Goal: Ask a question

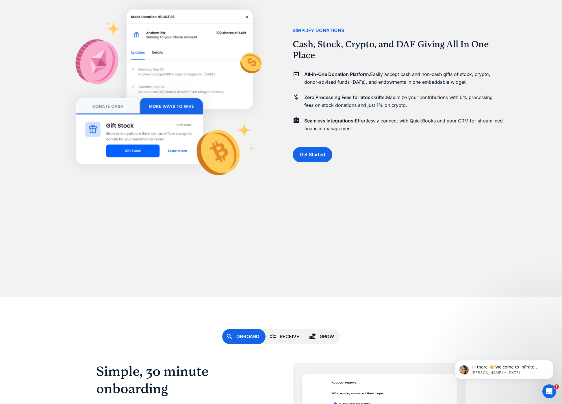
scroll to position [1746, 0]
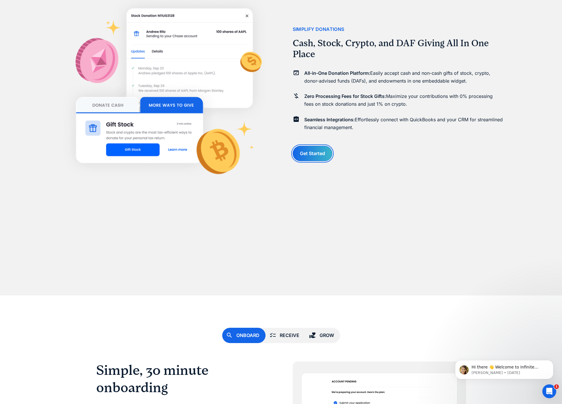
click at [300, 150] on link "Get Started" at bounding box center [313, 153] width 40 height 15
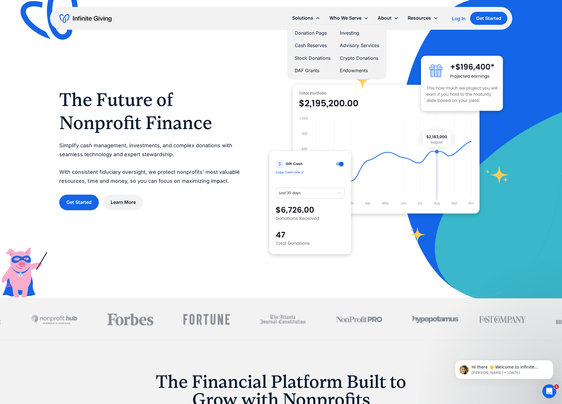
click at [312, 69] on link "DAF Grants" at bounding box center [313, 71] width 36 height 8
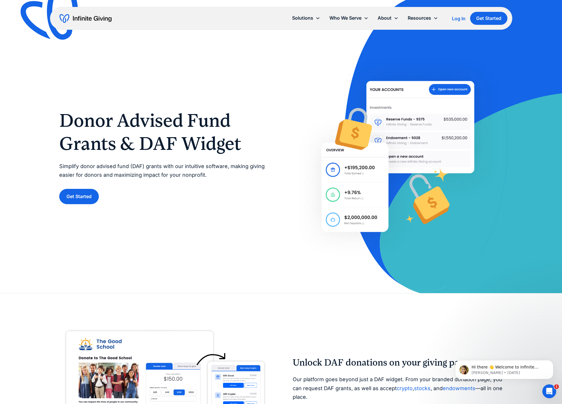
scroll to position [3, 0]
click at [189, 227] on div "Donor Advised Fund Grants & DAF Widget Simplify donor advised fund (DAF) grants…" at bounding box center [281, 156] width 444 height 209
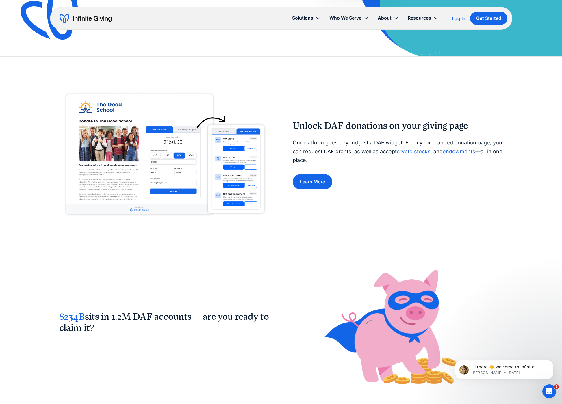
scroll to position [241, 0]
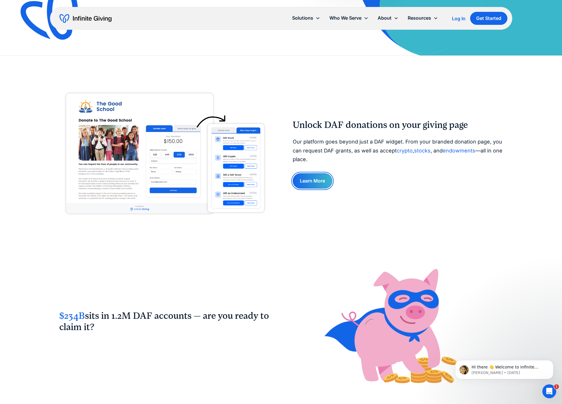
click at [303, 176] on link "Learn More" at bounding box center [313, 180] width 40 height 15
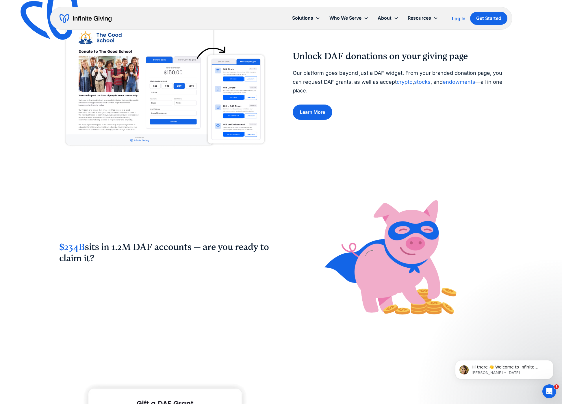
scroll to position [310, 0]
click at [59, 231] on div "$234B sits in 1.2M DAF accounts — are you ready to claim it?" at bounding box center [281, 256] width 444 height 145
drag, startPoint x: 56, startPoint y: 240, endPoint x: 196, endPoint y: 248, distance: 140.0
click at [196, 248] on div "$234B sits in 1.2M DAF accounts — are you ready to claim it?" at bounding box center [281, 240] width 562 height 178
copy h2 "$234B sits in 1.2M DAF accounts"
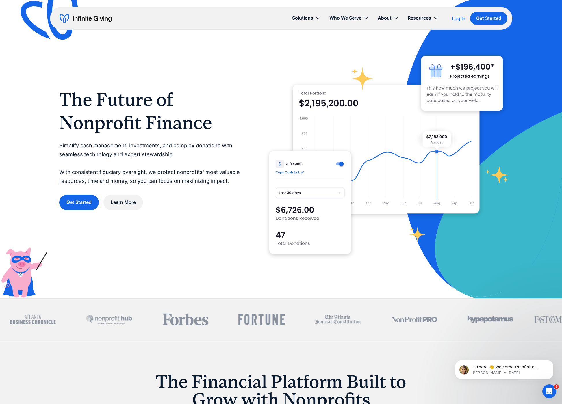
click at [456, 17] on div "Log In" at bounding box center [459, 18] width 14 height 5
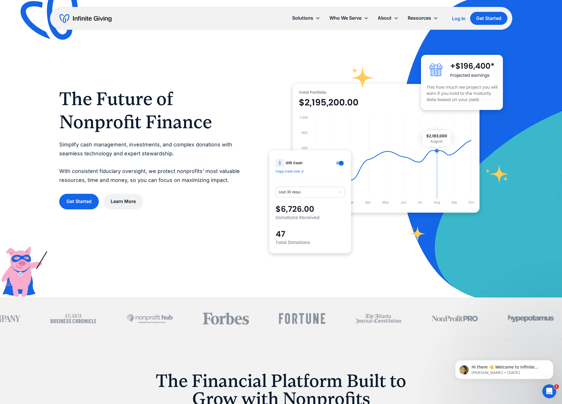
scroll to position [1, 0]
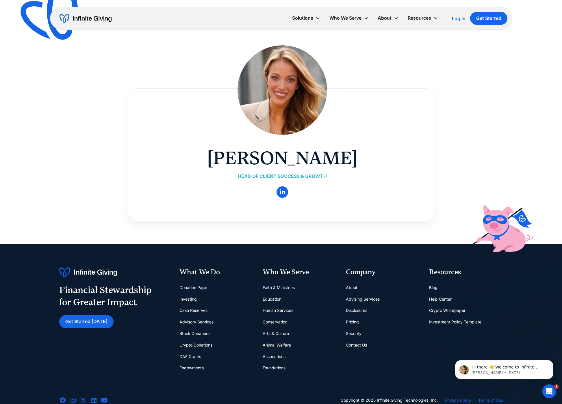
scroll to position [2, 0]
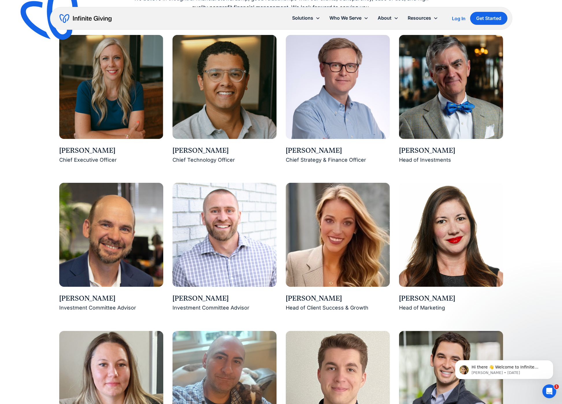
click at [315, 221] on img at bounding box center [338, 235] width 104 height 104
click at [326, 220] on img at bounding box center [338, 235] width 104 height 104
click at [303, 296] on div "Kasey Hardin" at bounding box center [338, 299] width 104 height 10
click at [323, 278] on img at bounding box center [338, 235] width 104 height 104
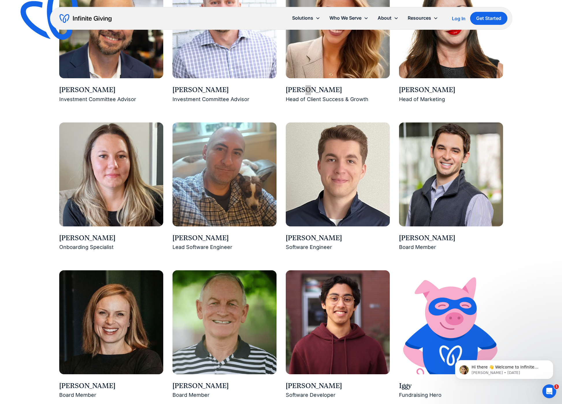
scroll to position [692, 0]
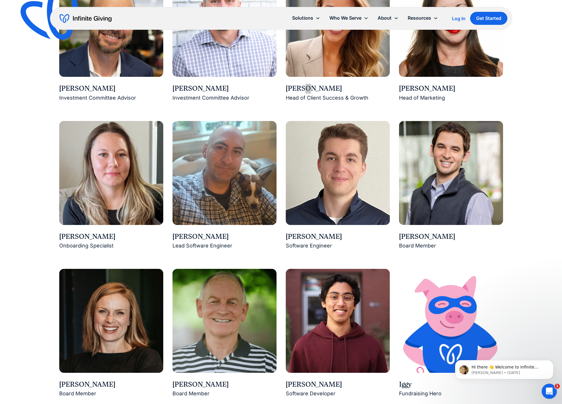
click at [553, 387] on div "Open Intercom Messenger" at bounding box center [548, 390] width 19 height 19
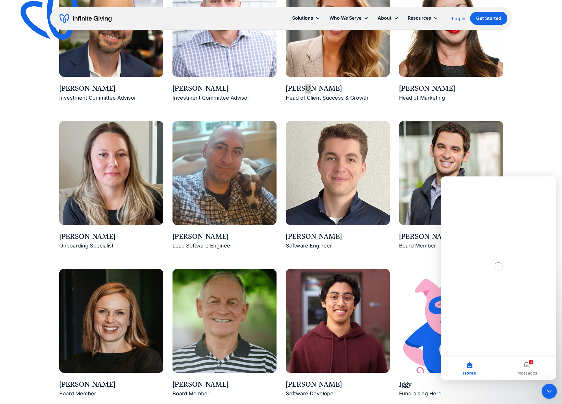
scroll to position [0, 0]
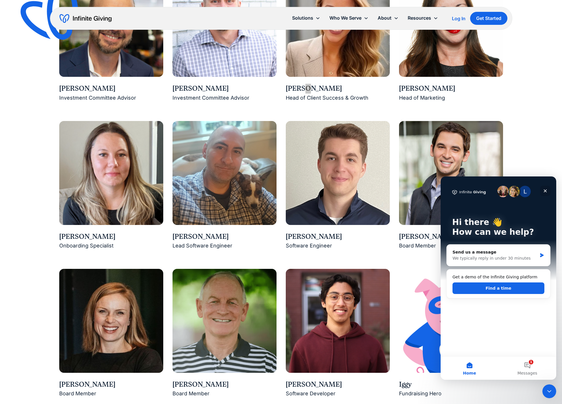
click at [544, 190] on icon "Close" at bounding box center [545, 191] width 5 height 5
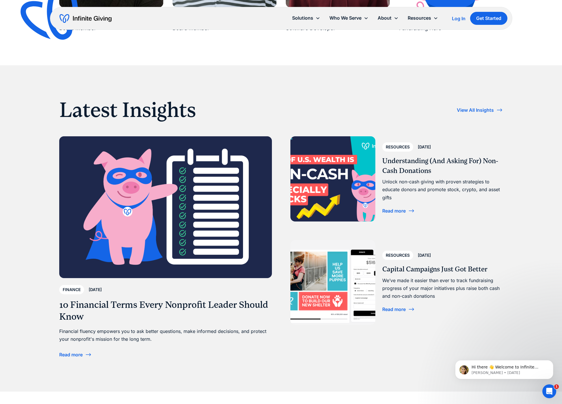
scroll to position [979, 0]
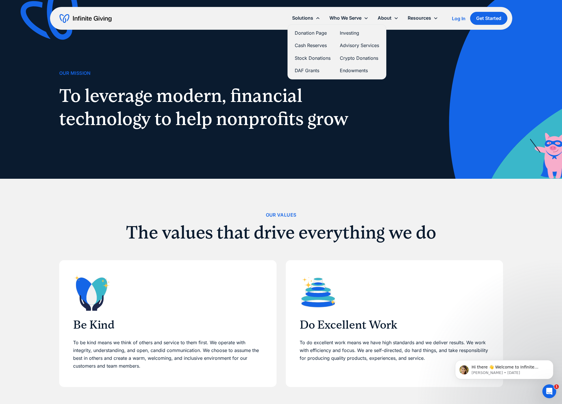
click at [306, 71] on link "DAF Grants" at bounding box center [313, 71] width 36 height 8
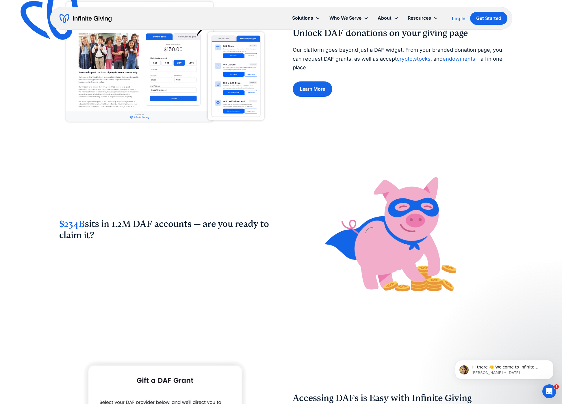
scroll to position [333, 0]
click at [550, 389] on icon "Open Intercom Messenger" at bounding box center [549, 391] width 10 height 10
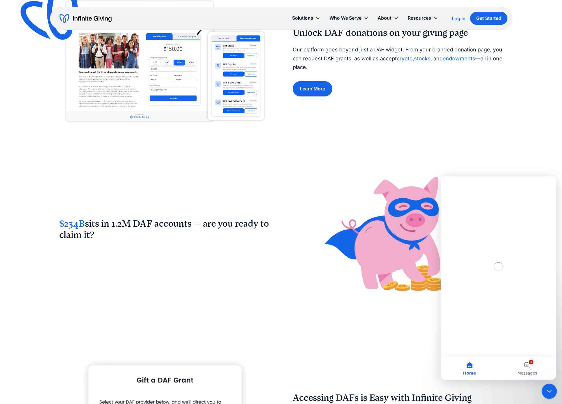
scroll to position [0, 0]
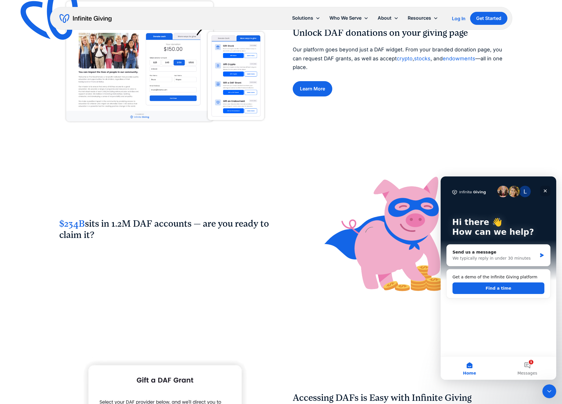
click at [547, 189] on icon "Close" at bounding box center [545, 191] width 5 height 5
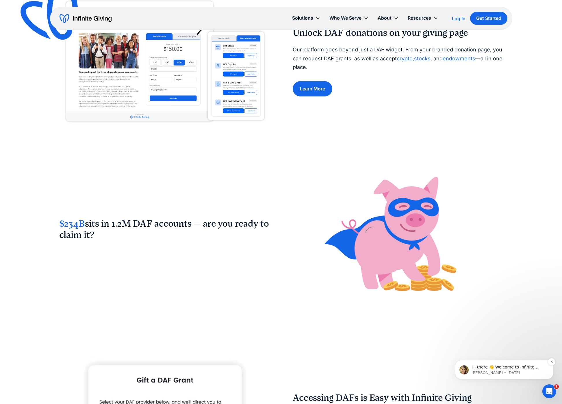
click at [497, 372] on p "Kasey • 1w ago" at bounding box center [508, 372] width 75 height 5
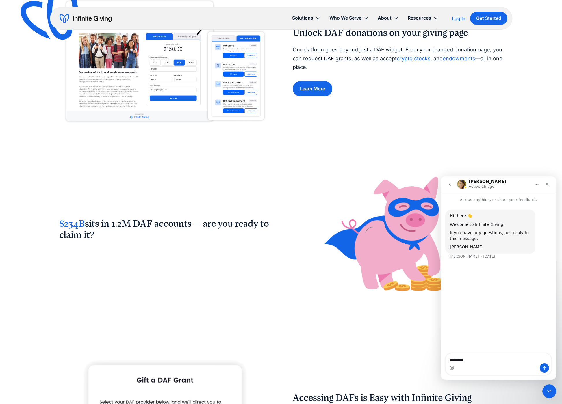
type textarea "*********"
drag, startPoint x: 495, startPoint y: 354, endPoint x: 505, endPoint y: 357, distance: 10.7
click at [505, 357] on textarea "**********" at bounding box center [498, 356] width 106 height 16
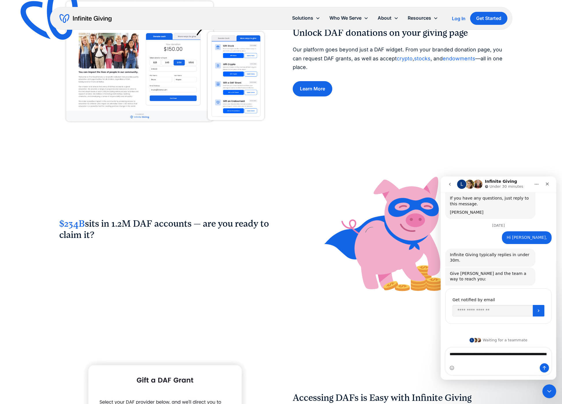
scroll to position [36, 0]
click at [500, 355] on textarea "**********" at bounding box center [498, 356] width 106 height 16
click at [517, 360] on textarea "**********" at bounding box center [498, 356] width 106 height 16
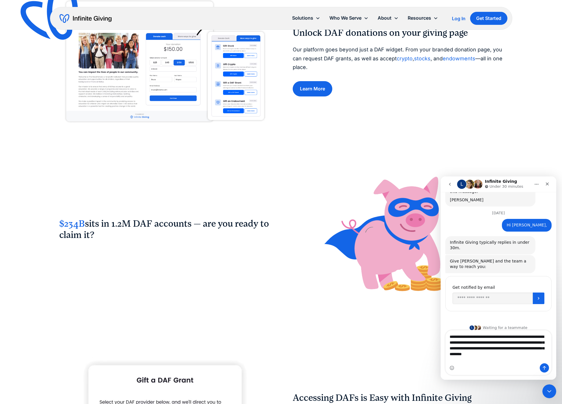
scroll to position [53, 0]
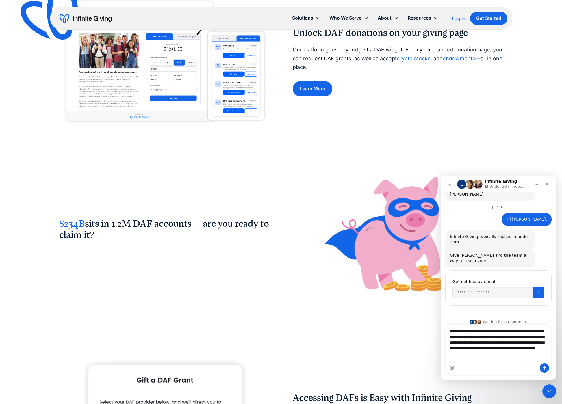
type textarea "**********"
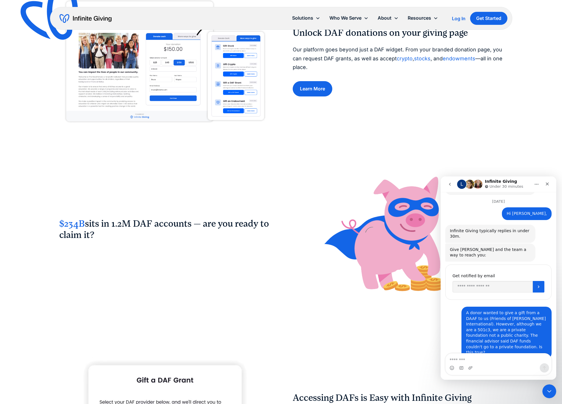
scroll to position [81, 0]
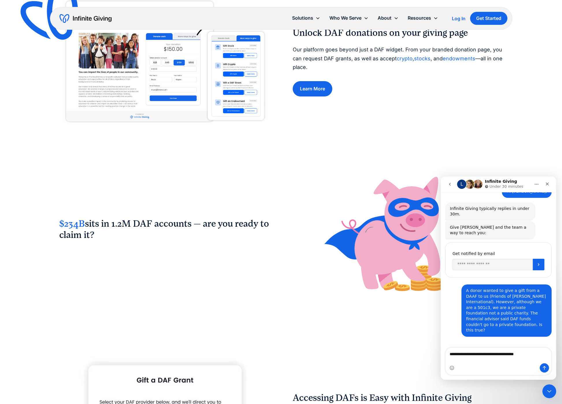
type textarea "**********"
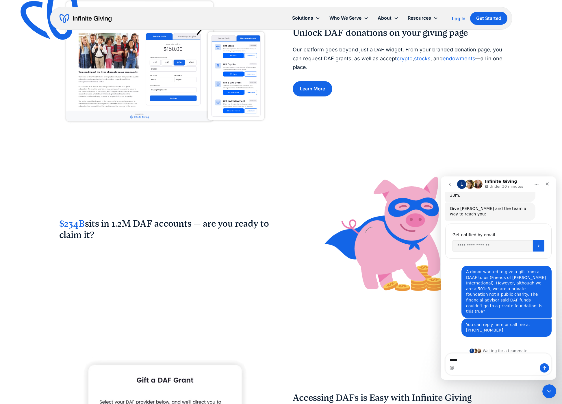
type textarea "******"
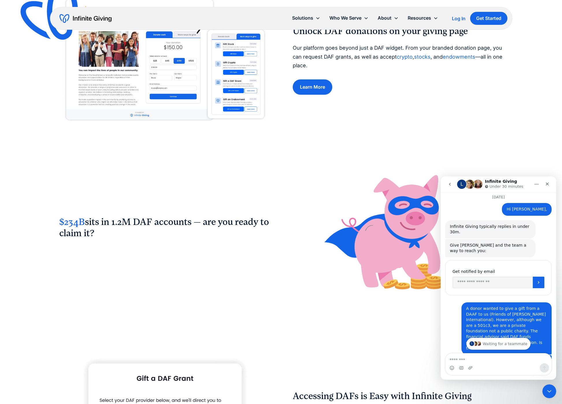
scroll to position [335, 0]
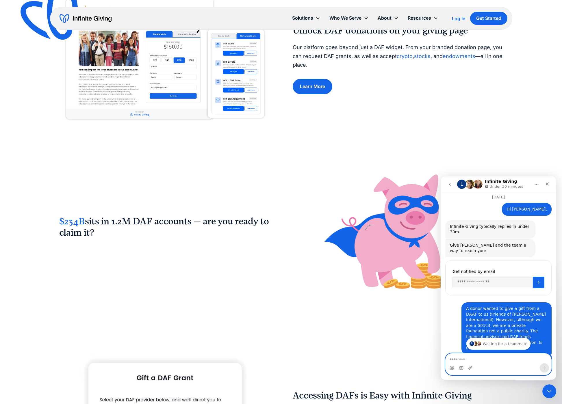
click at [523, 354] on textarea "Message…" at bounding box center [498, 359] width 106 height 10
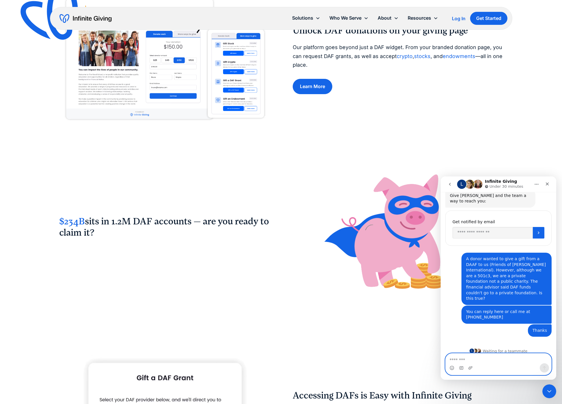
scroll to position [113, 0]
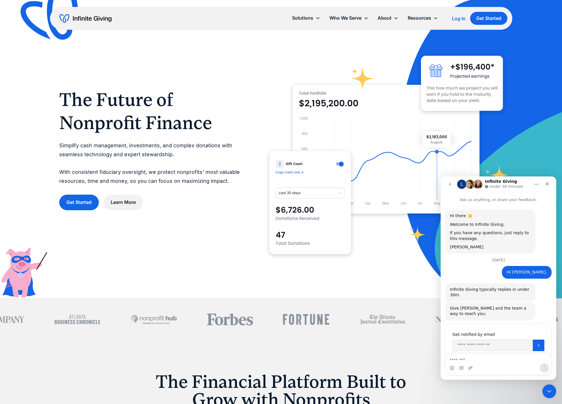
scroll to position [113, 0]
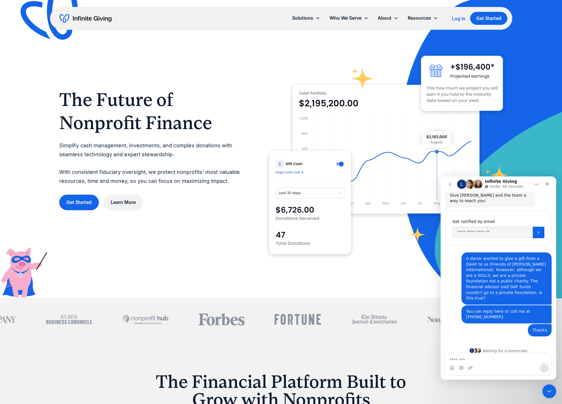
click at [456, 20] on div "Log In" at bounding box center [459, 18] width 14 height 5
